Goal: Task Accomplishment & Management: Use online tool/utility

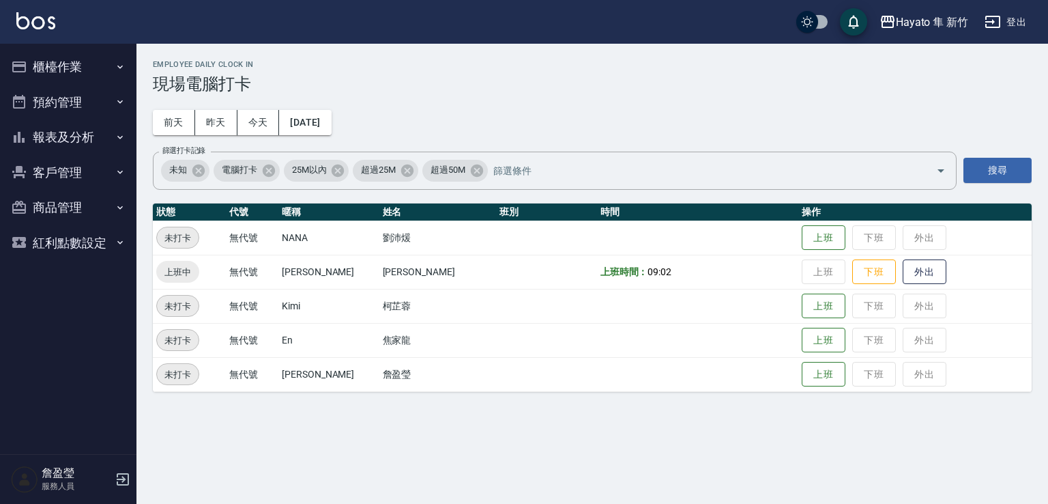
click at [580, 416] on div "Employee Daily Clock In 現場電腦打卡 [DATE] [DATE] [DATE] [DATE] 篩選打卡記錄 未知 電腦打卡 25M以內…" at bounding box center [524, 252] width 1048 height 504
click at [802, 377] on button "上班" at bounding box center [824, 374] width 44 height 24
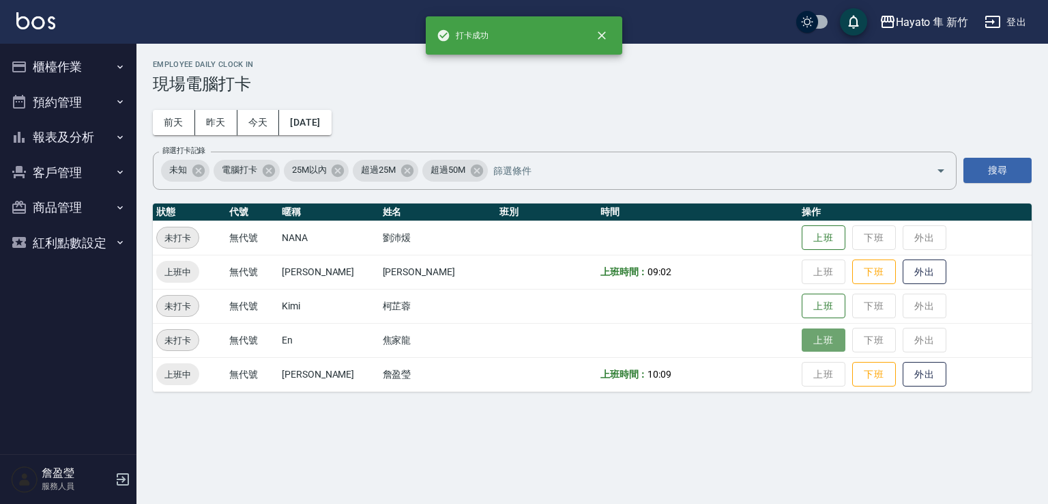
click at [802, 345] on button "上班" at bounding box center [824, 340] width 44 height 24
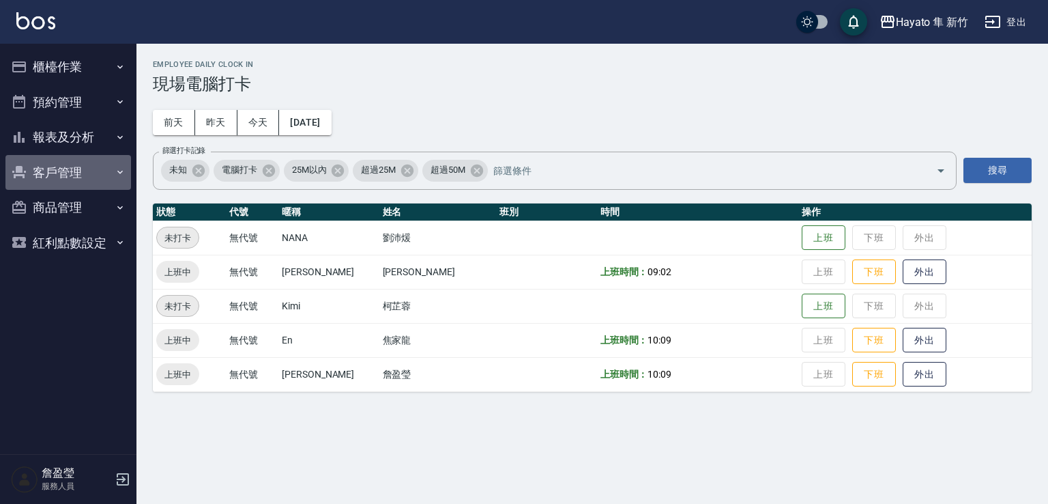
click at [51, 173] on button "客戶管理" at bounding box center [68, 172] width 126 height 35
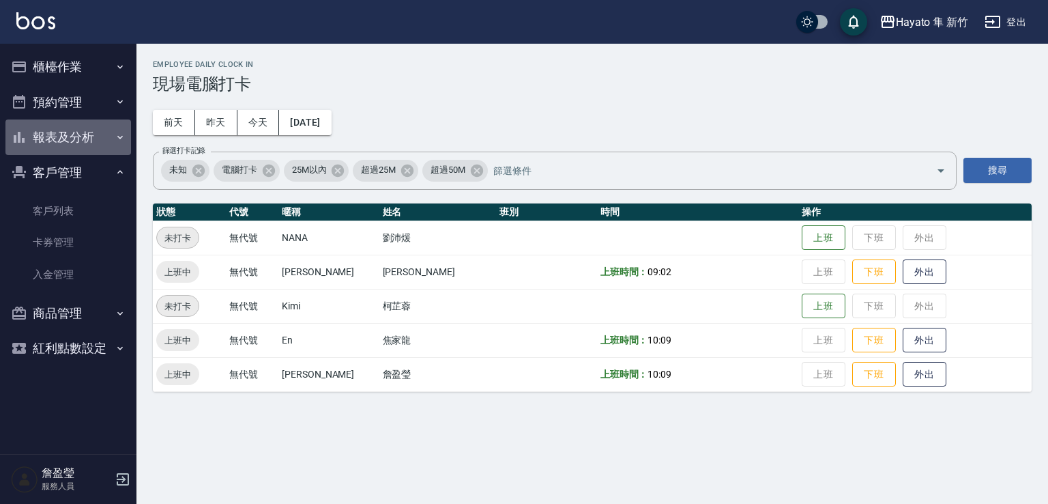
click at [42, 143] on button "報表及分析" at bounding box center [68, 136] width 126 height 35
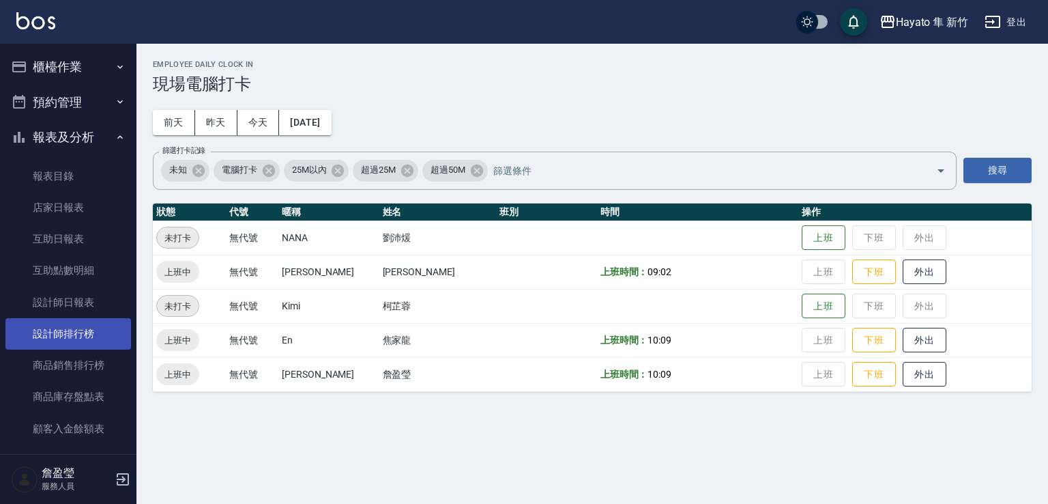
click at [66, 334] on link "設計師排行榜" at bounding box center [68, 333] width 126 height 31
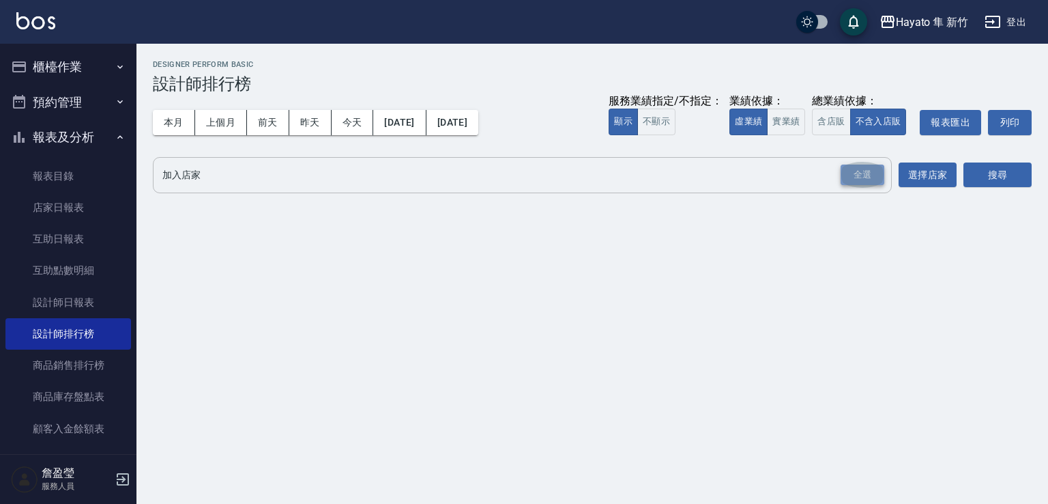
click at [865, 180] on div "全選" at bounding box center [863, 174] width 44 height 21
click at [980, 166] on button "搜尋" at bounding box center [997, 175] width 68 height 25
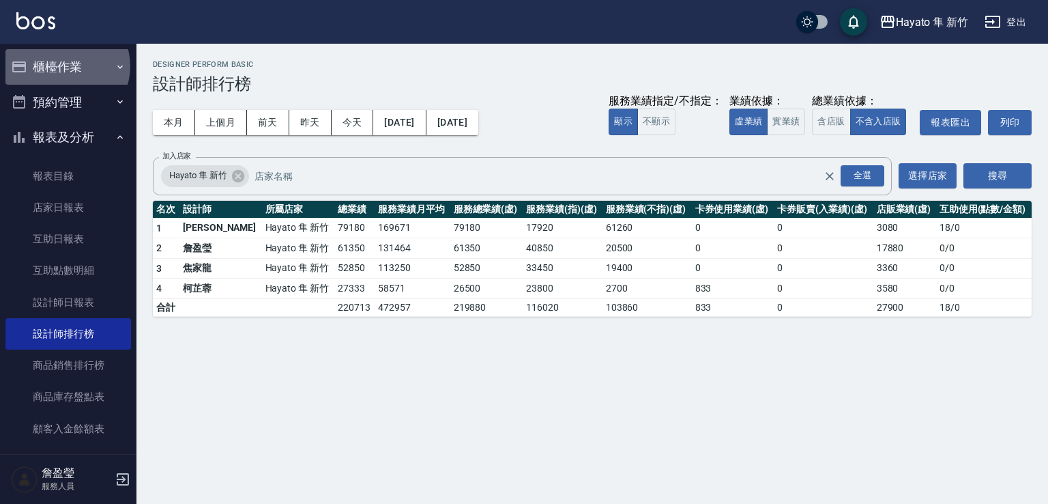
click at [66, 66] on button "櫃檯作業" at bounding box center [68, 66] width 126 height 35
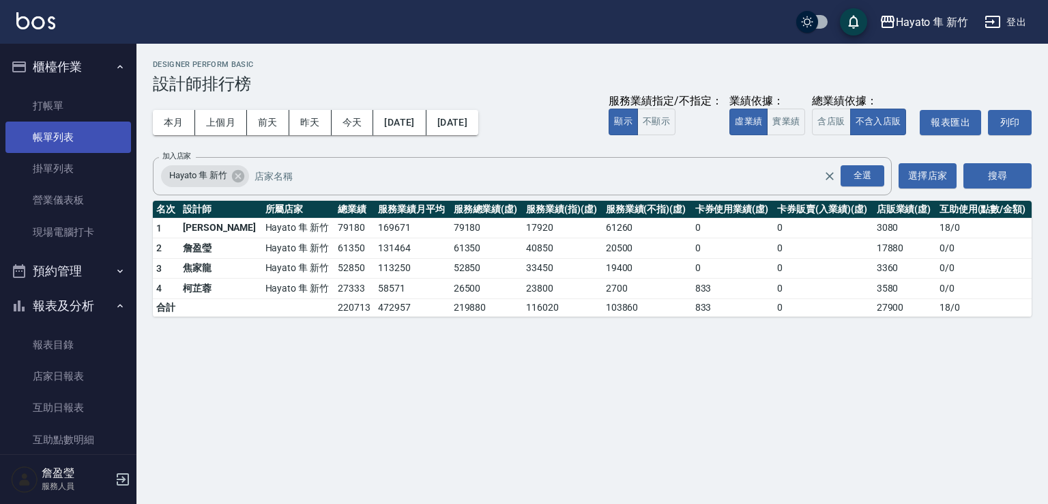
click at [36, 148] on link "帳單列表" at bounding box center [68, 136] width 126 height 31
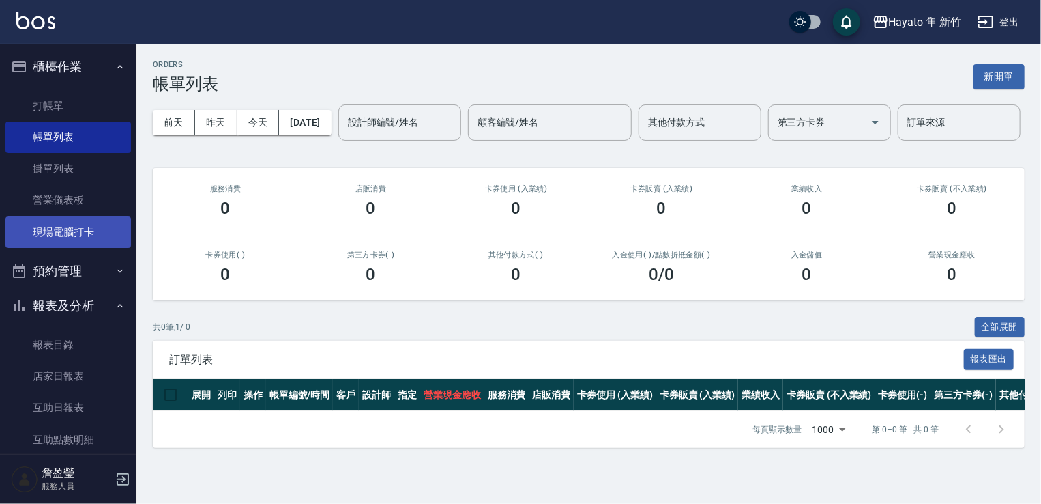
click at [61, 229] on link "現場電腦打卡" at bounding box center [68, 231] width 126 height 31
